Goal: Task Accomplishment & Management: Manage account settings

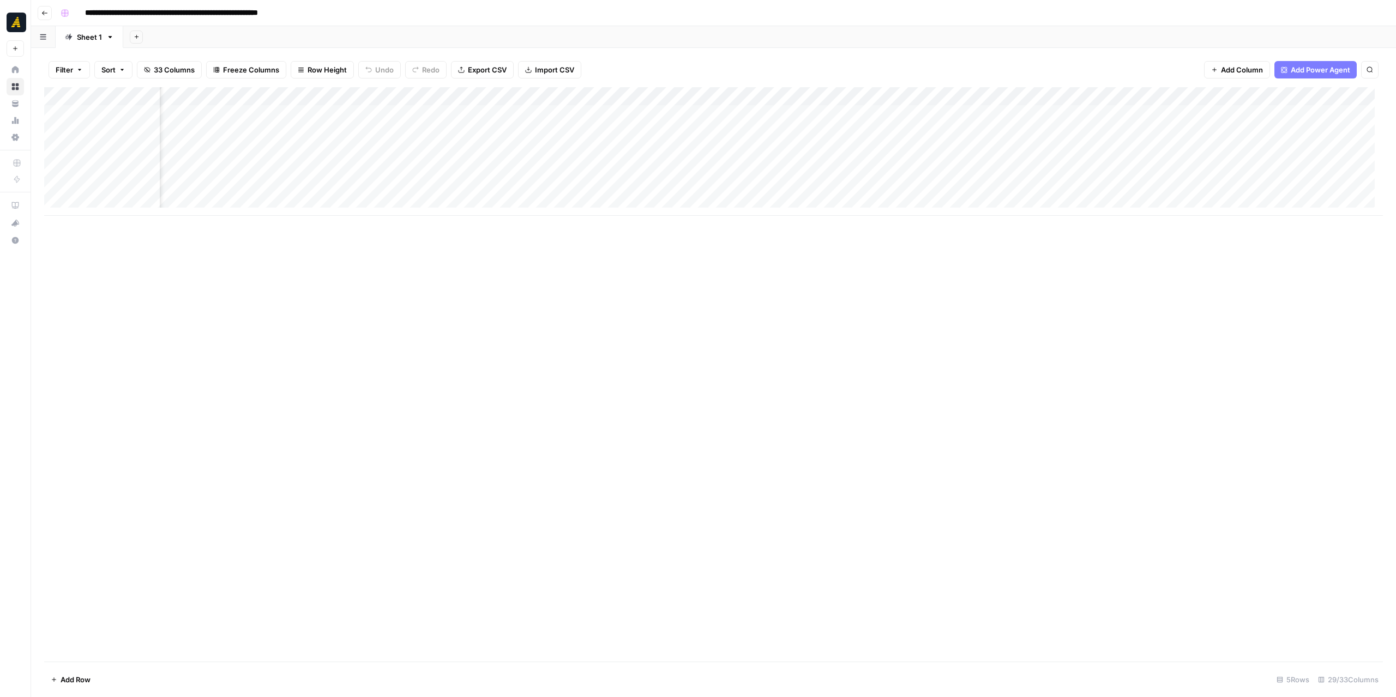
scroll to position [0, 300]
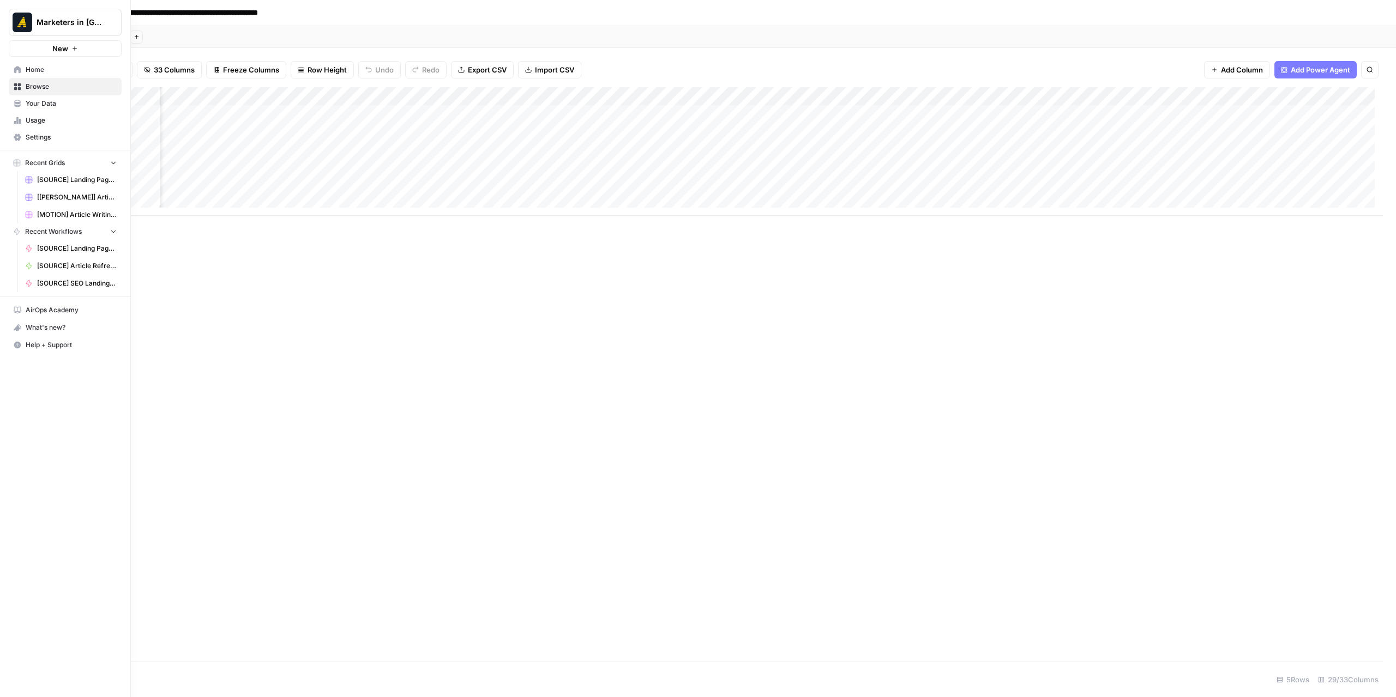
click at [48, 137] on span "Settings" at bounding box center [71, 137] width 91 height 10
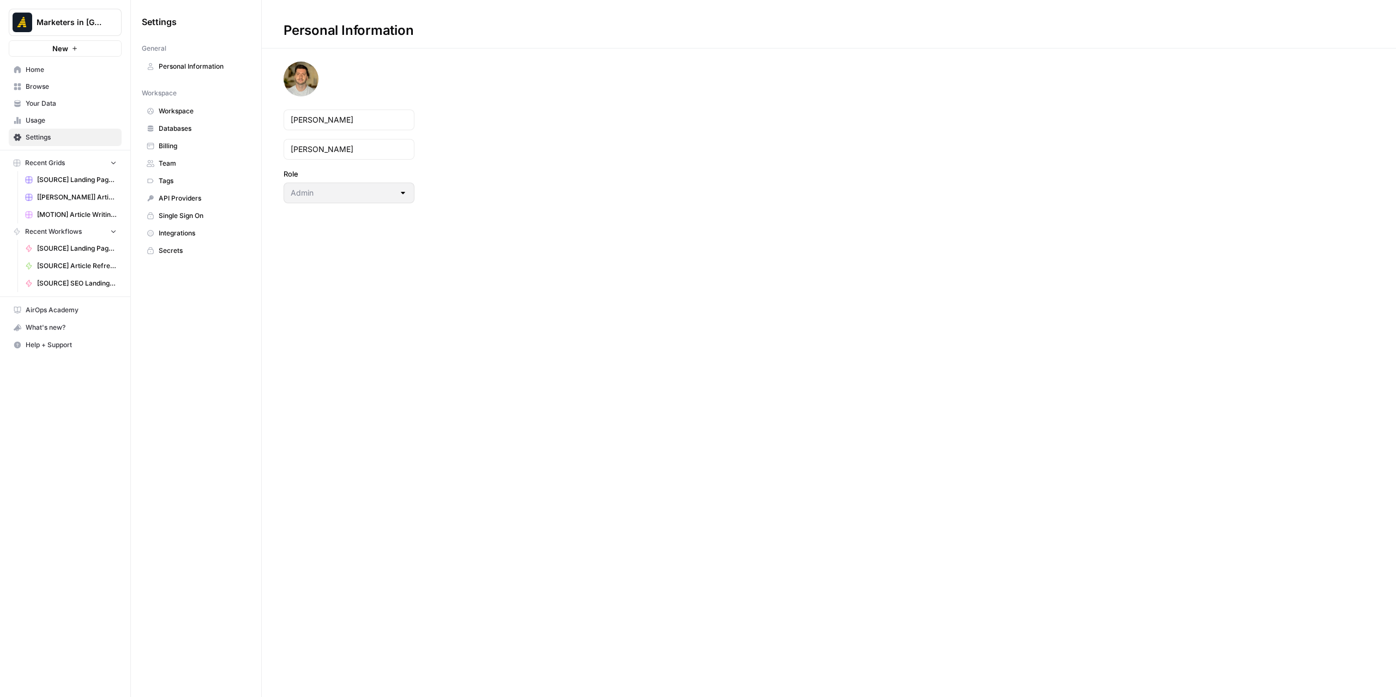
click at [189, 105] on link "Workspace" at bounding box center [196, 110] width 108 height 17
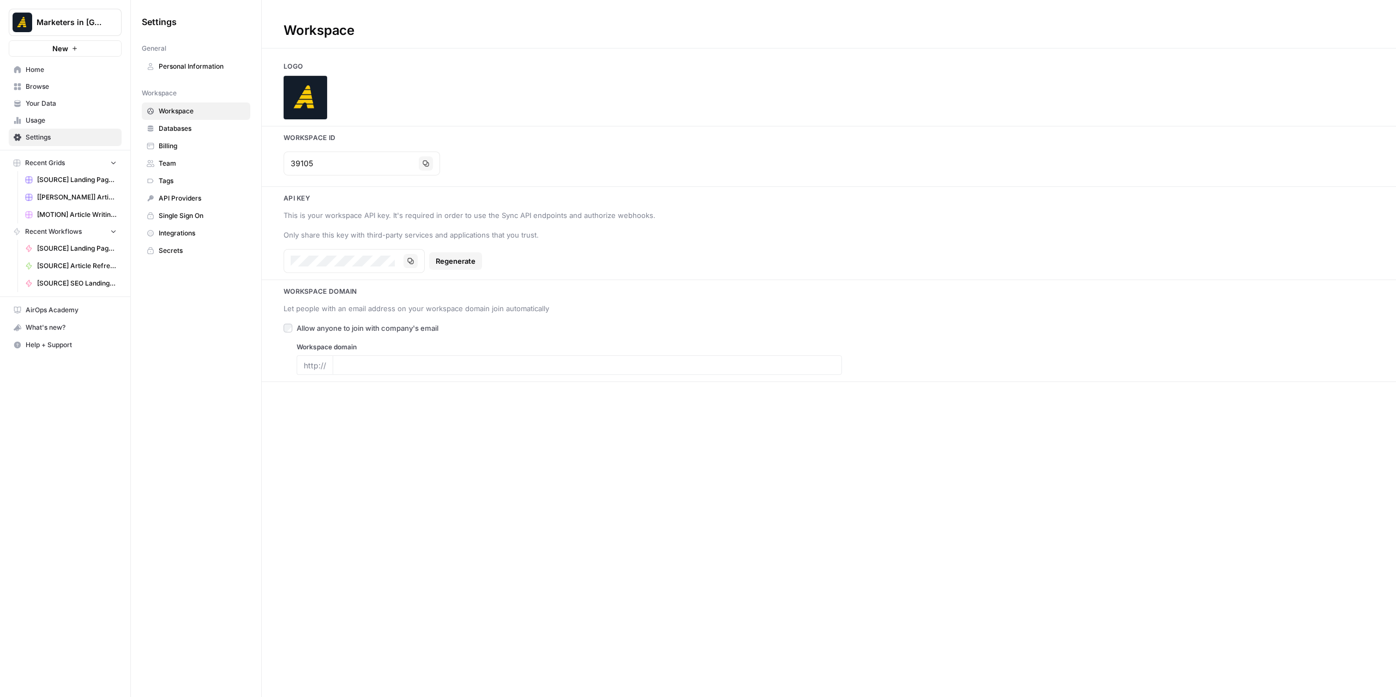
type input "www.newnorth.com"
drag, startPoint x: 343, startPoint y: 165, endPoint x: 262, endPoint y: 162, distance: 80.7
click at [262, 162] on div "39105 Copy" at bounding box center [829, 163] width 1134 height 33
